Goal: Task Accomplishment & Management: Use online tool/utility

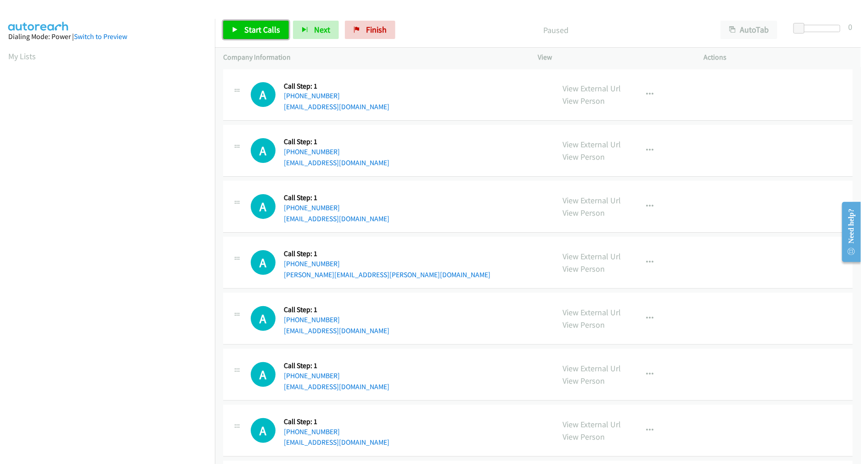
click at [255, 31] on span "Start Calls" at bounding box center [262, 29] width 36 height 11
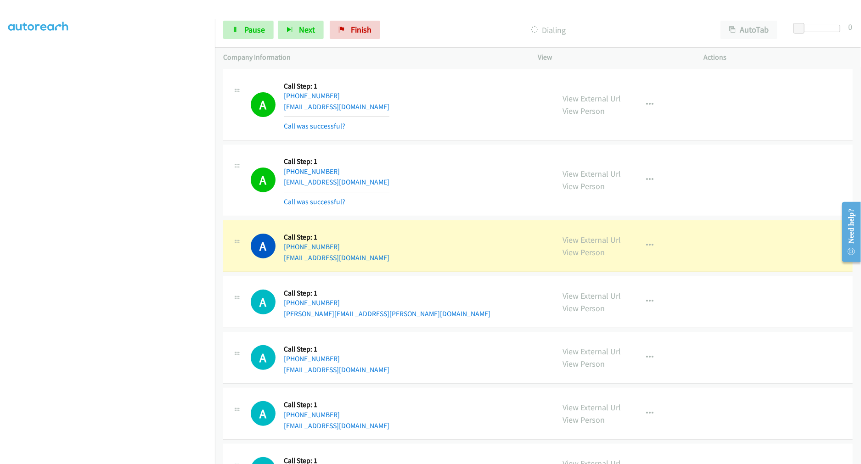
drag, startPoint x: 567, startPoint y: 239, endPoint x: 407, endPoint y: 124, distance: 197.0
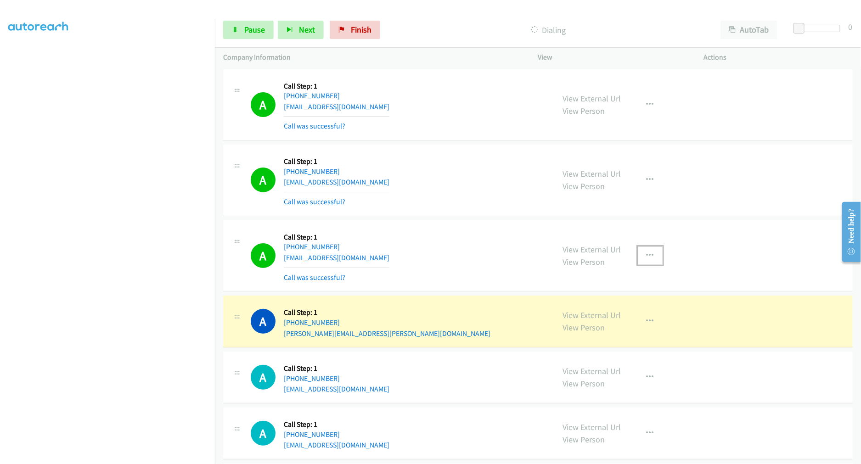
drag, startPoint x: 654, startPoint y: 252, endPoint x: 649, endPoint y: 255, distance: 6.2
click at [653, 253] on button "button" at bounding box center [650, 256] width 25 height 18
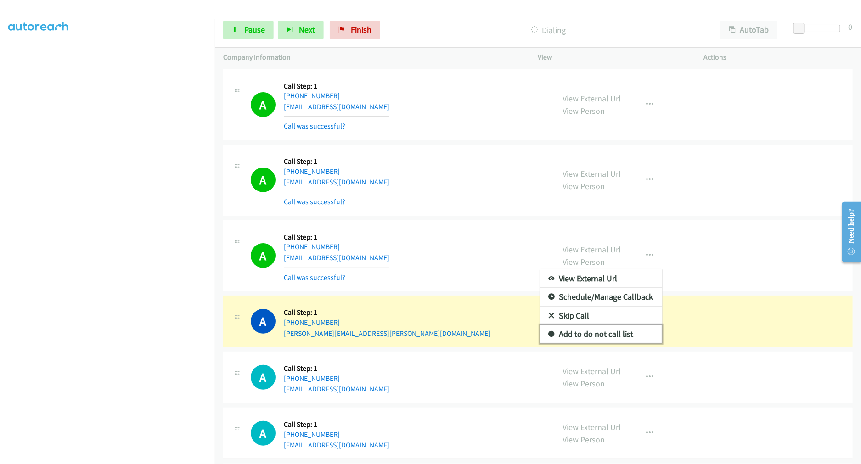
click at [585, 336] on link "Add to do not call list" at bounding box center [601, 334] width 122 height 18
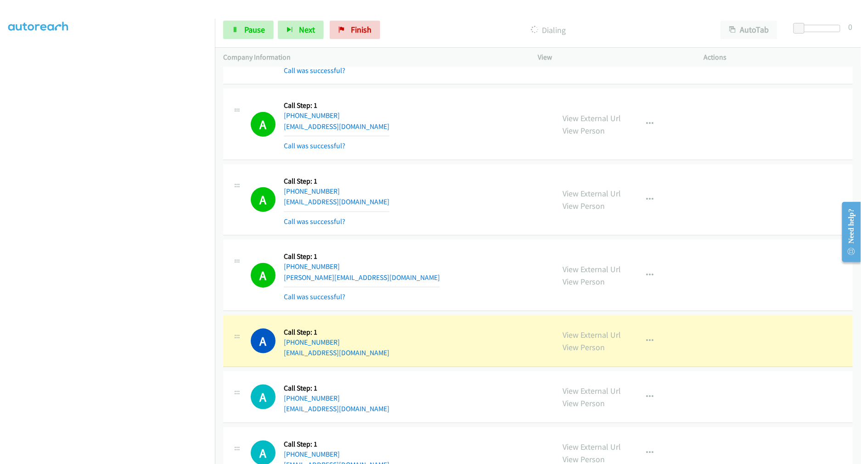
scroll to position [408, 0]
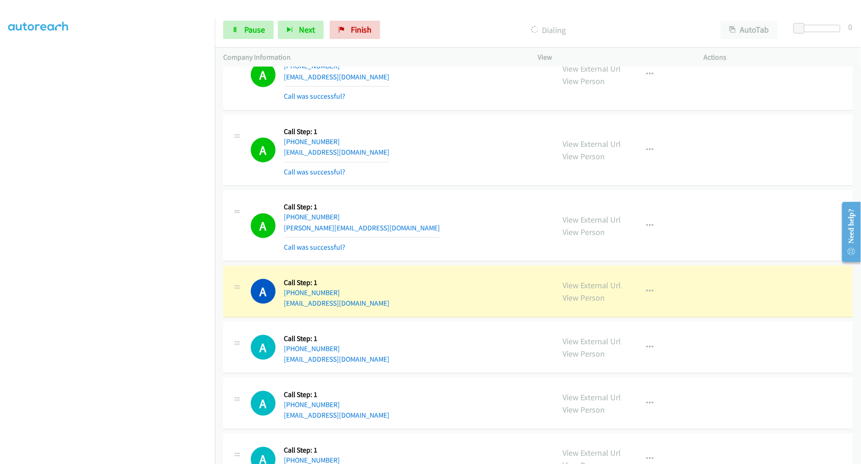
drag, startPoint x: 587, startPoint y: 283, endPoint x: 561, endPoint y: 209, distance: 78.7
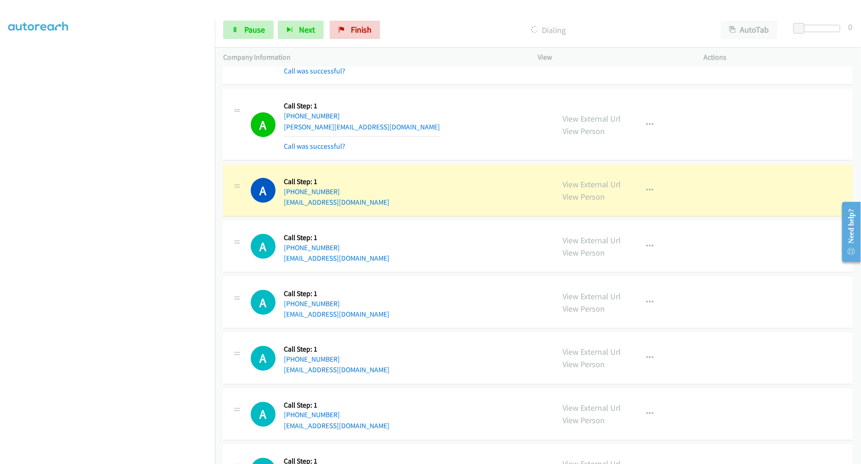
scroll to position [510, 0]
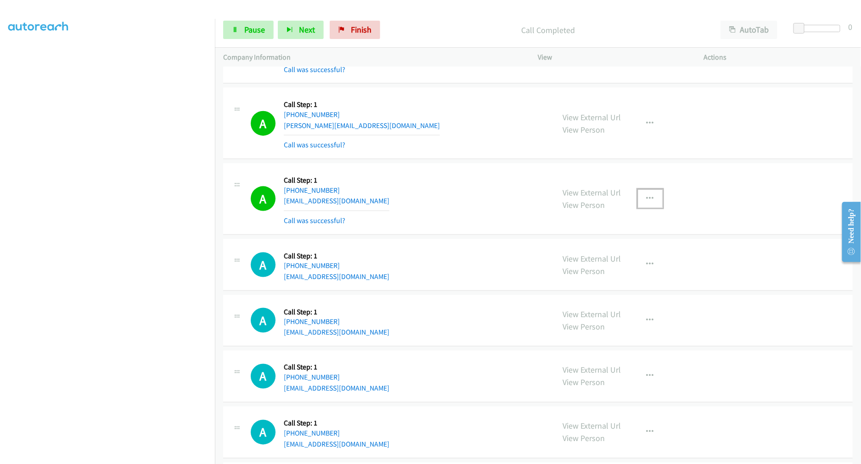
click at [647, 197] on icon "button" at bounding box center [650, 198] width 7 height 7
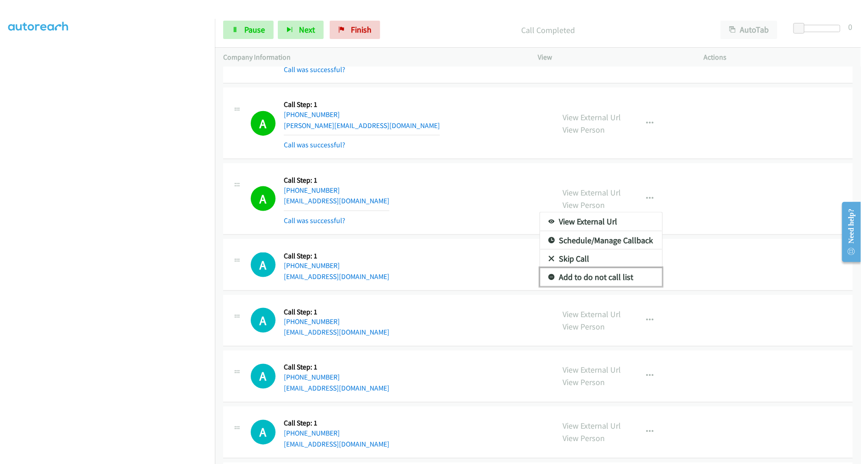
click at [579, 281] on link "Add to do not call list" at bounding box center [601, 277] width 122 height 18
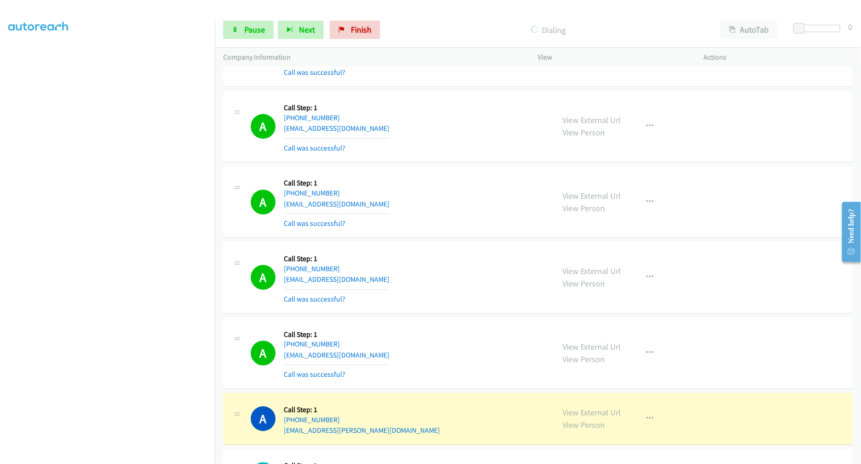
scroll to position [867, 0]
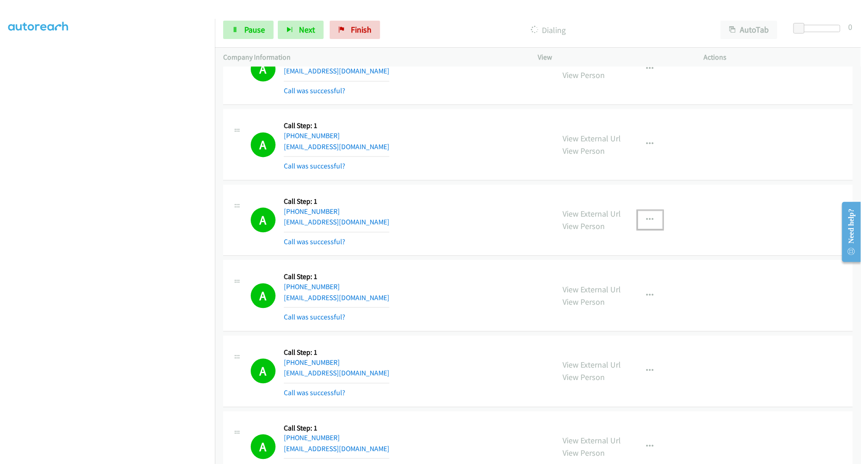
drag, startPoint x: 640, startPoint y: 219, endPoint x: 620, endPoint y: 269, distance: 54.4
click at [641, 219] on button "button" at bounding box center [650, 220] width 25 height 18
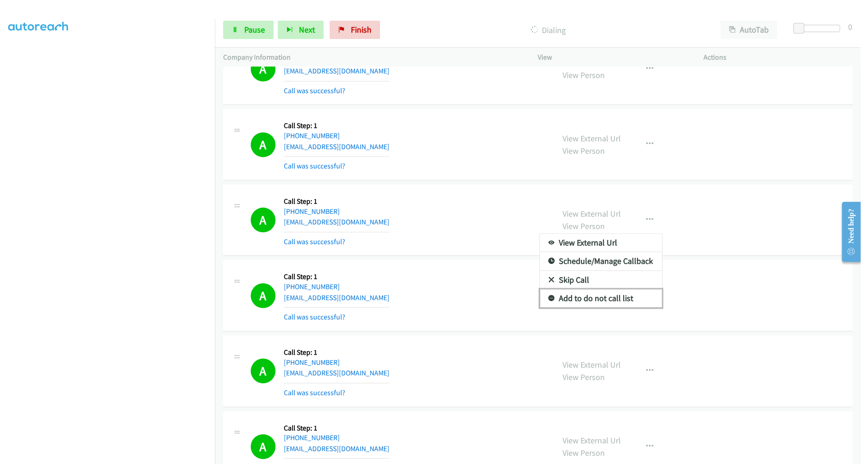
drag, startPoint x: 595, startPoint y: 298, endPoint x: 544, endPoint y: 260, distance: 63.1
click at [595, 298] on link "Add to do not call list" at bounding box center [601, 298] width 122 height 18
click at [438, 221] on div "A Callback Scheduled Call Step: 1 America/New_York +1 727-403-3587 carterreiff@…" at bounding box center [399, 220] width 296 height 55
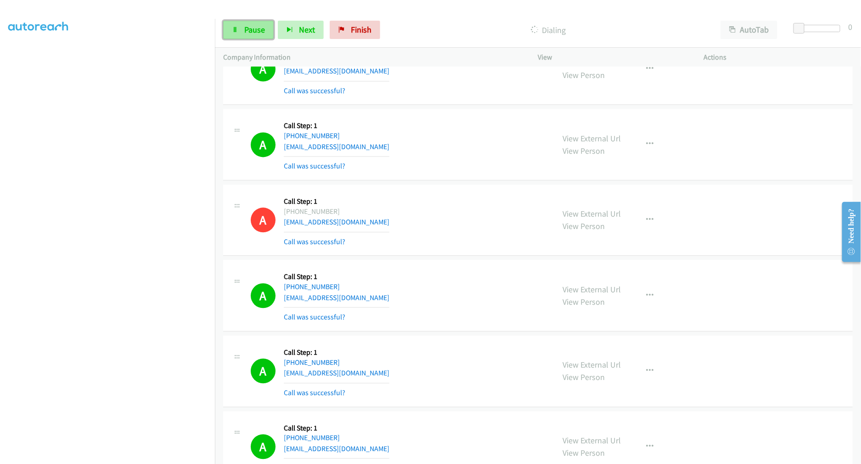
click at [254, 28] on span "Pause" at bounding box center [254, 29] width 21 height 11
click at [406, 178] on div "A Callback Scheduled Call Step: 1 America/Chicago +1 316-650-6859 bennett65@cha…" at bounding box center [538, 145] width 630 height 72
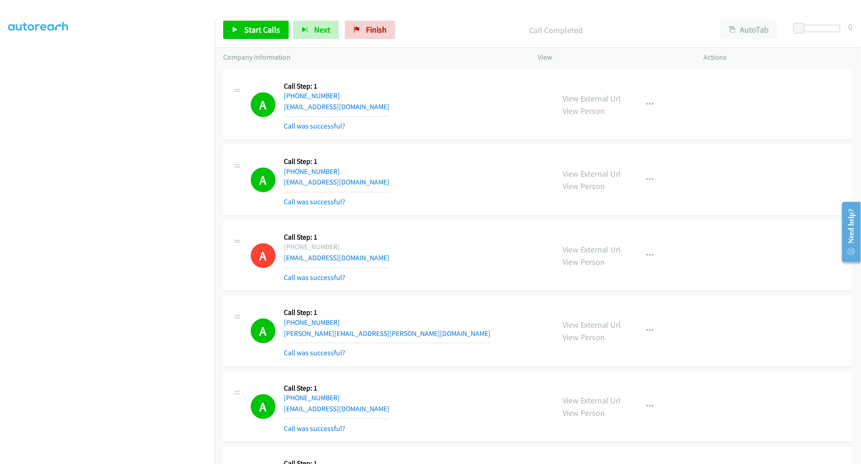
click at [412, 139] on div "A Callback Scheduled Call Step: 1 America/Chicago +1 512-773-8047 rogerhingo@gm…" at bounding box center [538, 105] width 630 height 72
click at [262, 33] on span "Start Calls" at bounding box center [262, 29] width 36 height 11
click at [481, 154] on div "A Callback Scheduled Call Step: 1 America/Los_Angeles +1 530-306-8624 kristiava…" at bounding box center [399, 180] width 296 height 55
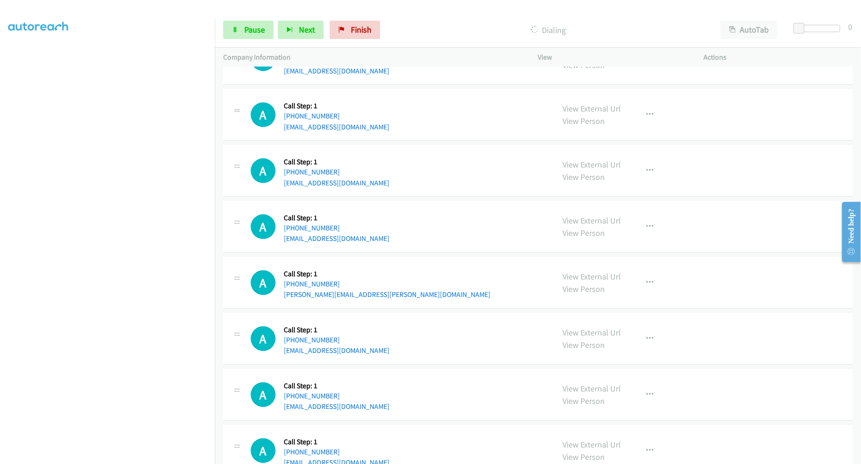
scroll to position [1704, 0]
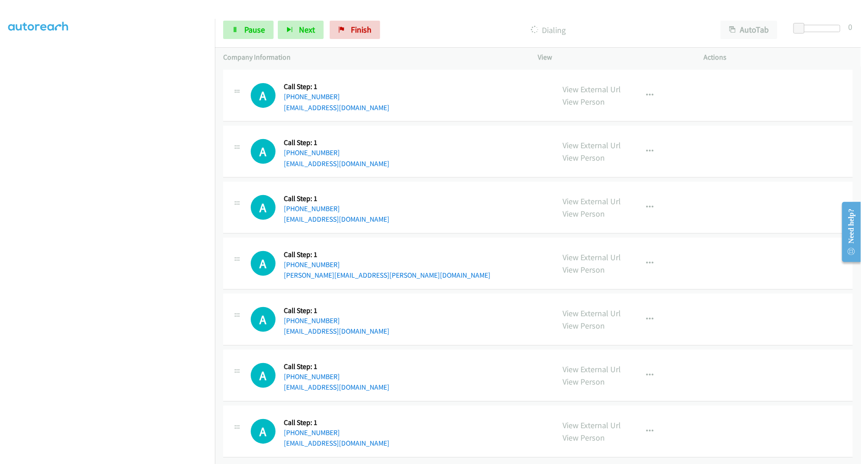
click at [485, 255] on div "A Callback Scheduled Call Step: 1 America/New_York +1 484-553-5382 pascale.bruc…" at bounding box center [399, 263] width 296 height 35
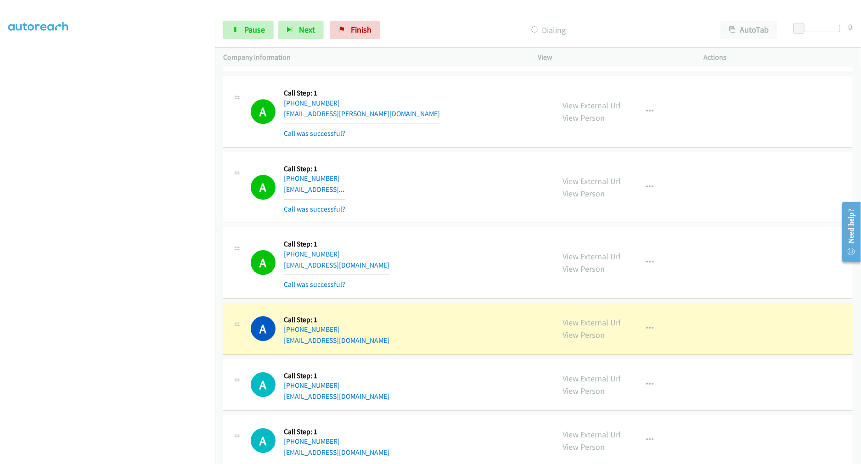
scroll to position [1296, 0]
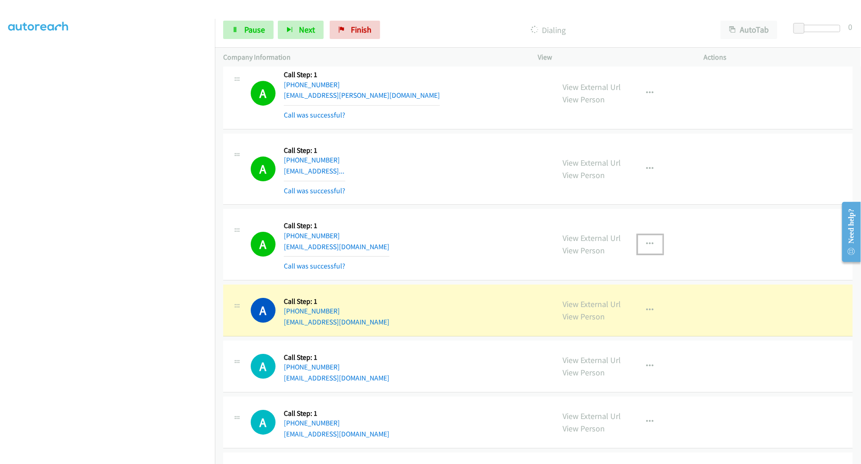
click at [639, 248] on button "button" at bounding box center [650, 244] width 25 height 18
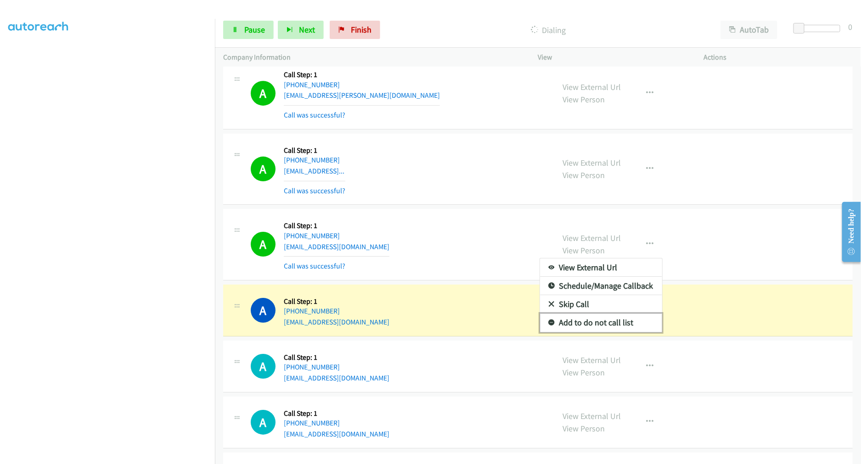
click at [591, 321] on link "Add to do not call list" at bounding box center [601, 323] width 122 height 18
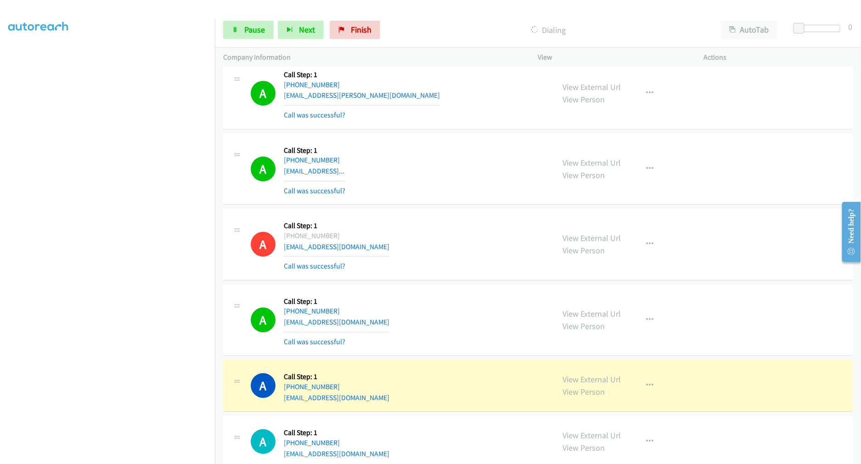
scroll to position [1449, 0]
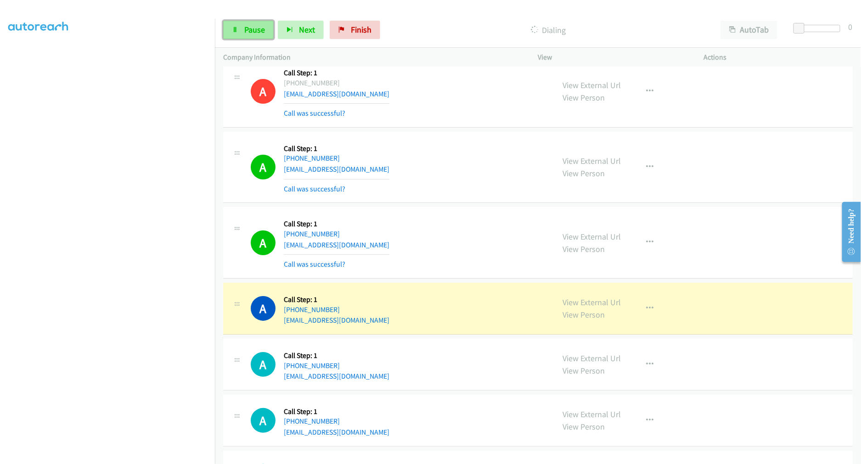
click at [243, 29] on link "Pause" at bounding box center [248, 30] width 51 height 18
click at [632, 241] on div "View External Url View Person View External Url Email Schedule/Manage Callback …" at bounding box center [642, 242] width 174 height 55
click at [639, 250] on button "button" at bounding box center [650, 242] width 25 height 18
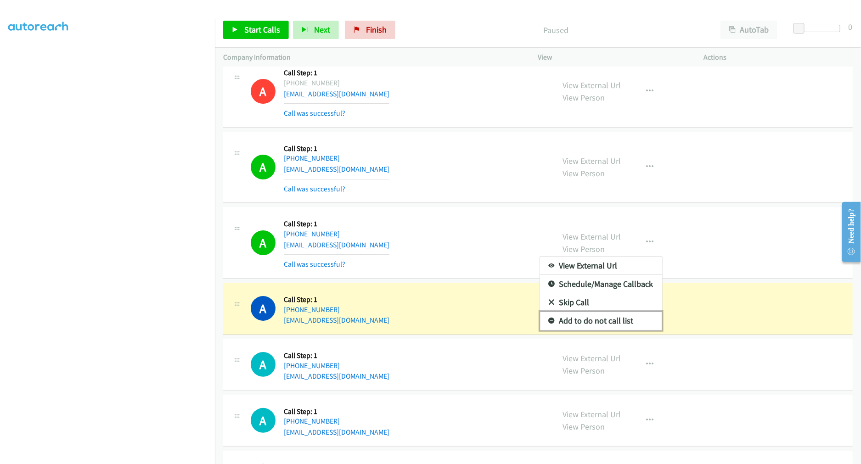
click at [602, 323] on link "Add to do not call list" at bounding box center [601, 321] width 122 height 18
